Goal: Unclear: Unclear

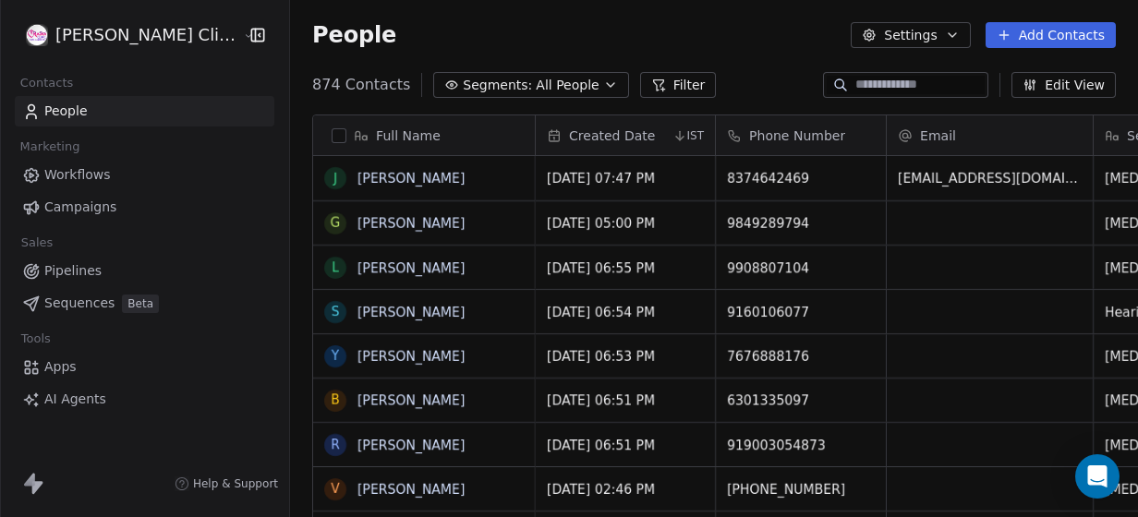
scroll to position [441, 874]
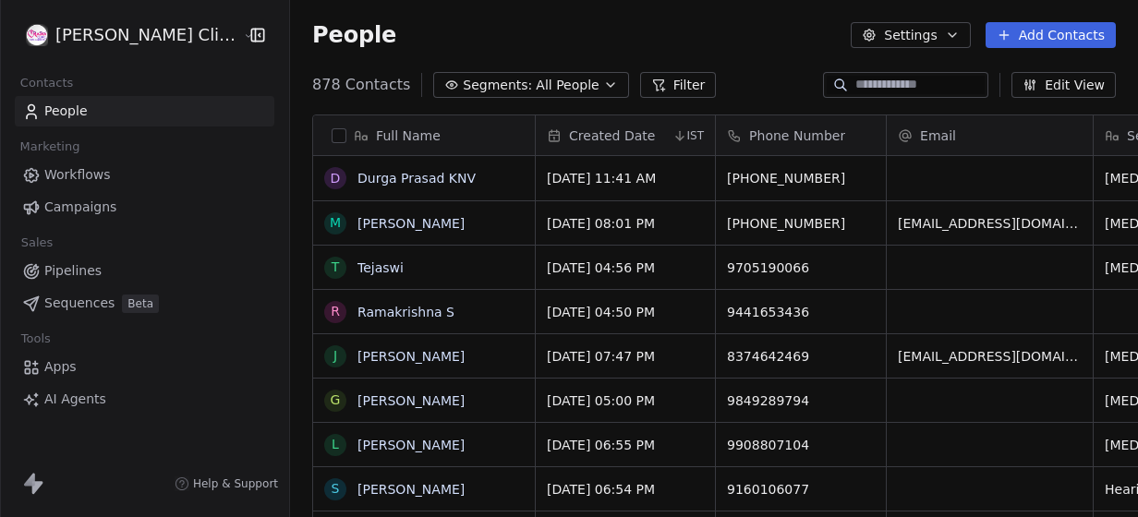
scroll to position [441, 874]
